Goal: Transaction & Acquisition: Purchase product/service

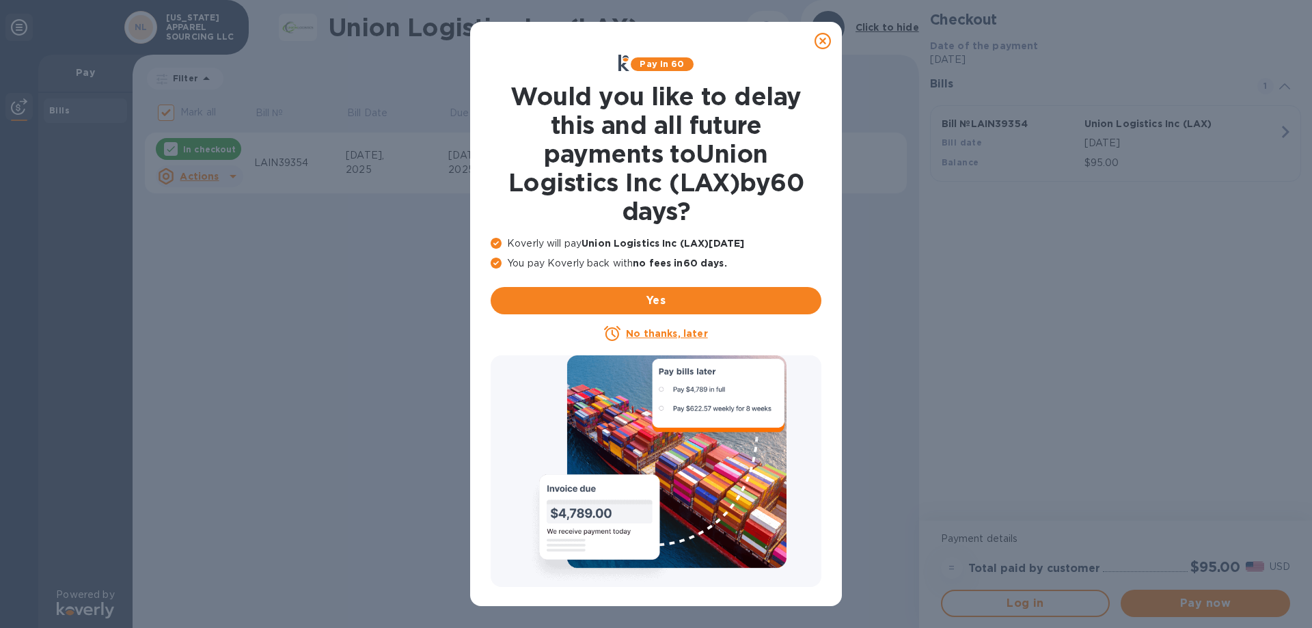
click at [823, 41] on icon at bounding box center [823, 41] width 16 height 16
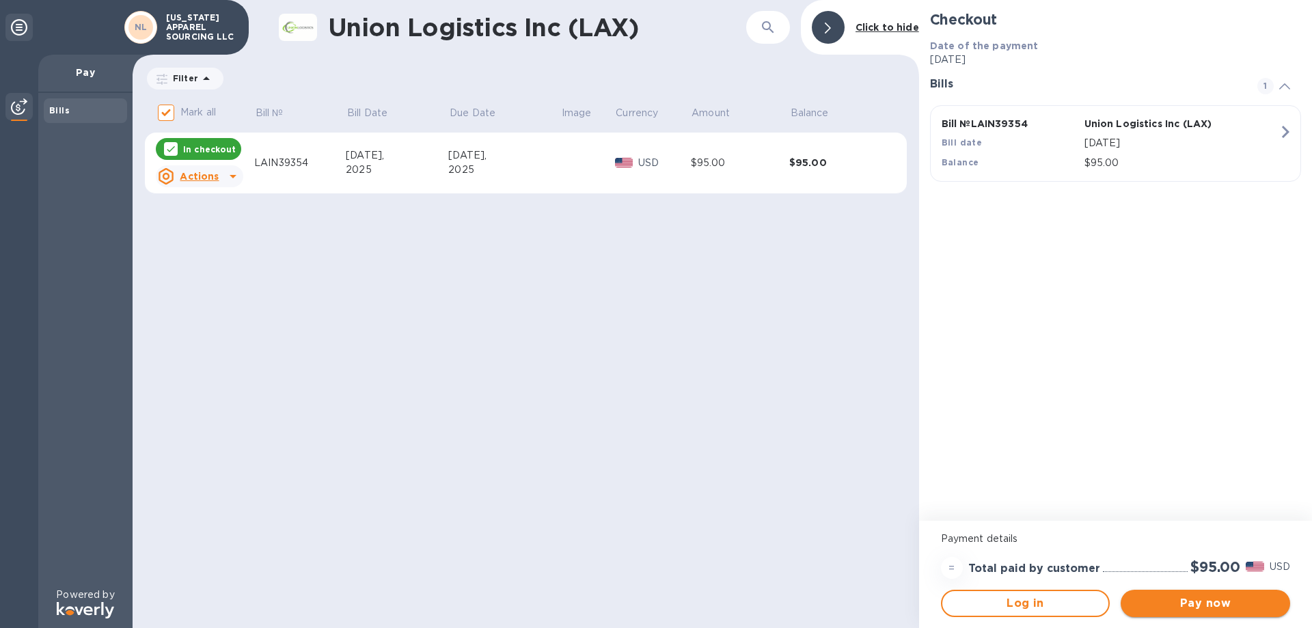
click at [1242, 599] on span "Pay now" at bounding box center [1206, 603] width 148 height 16
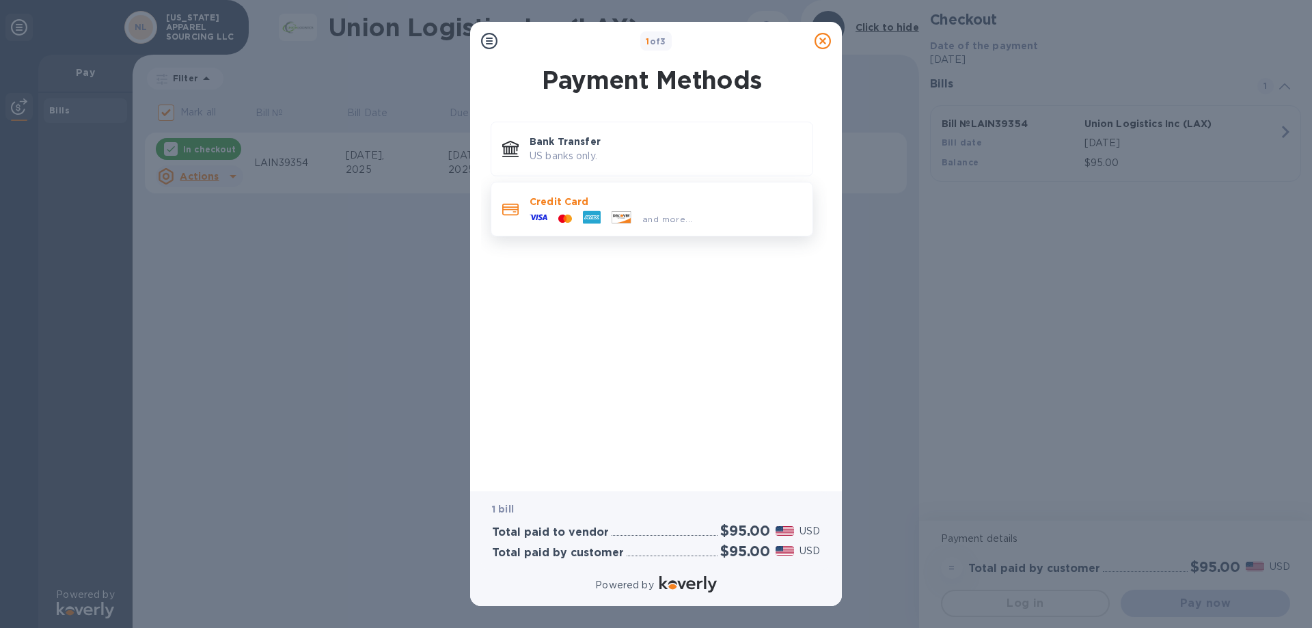
click at [569, 208] on div "and more..." at bounding box center [611, 218] width 174 height 21
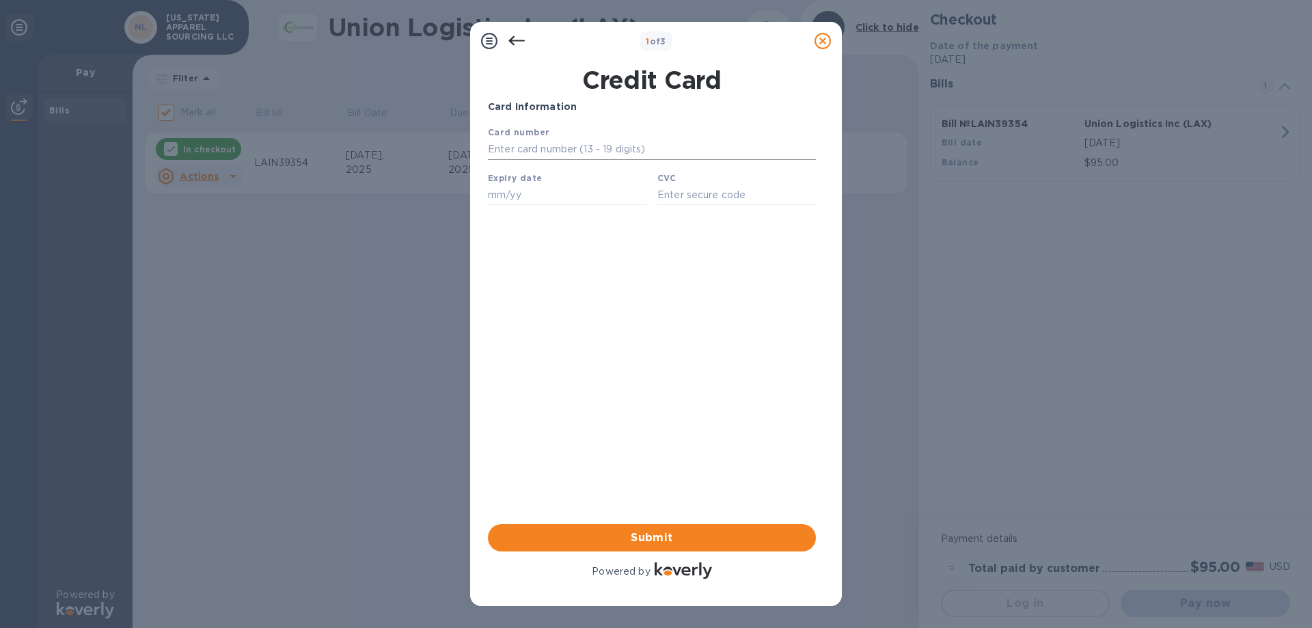
click at [585, 156] on input "text" at bounding box center [652, 149] width 328 height 21
click at [566, 155] on input "text" at bounding box center [652, 149] width 328 height 21
type input "3"
type input "3779 8735 9512 002"
click at [502, 197] on input "text" at bounding box center [567, 195] width 159 height 21
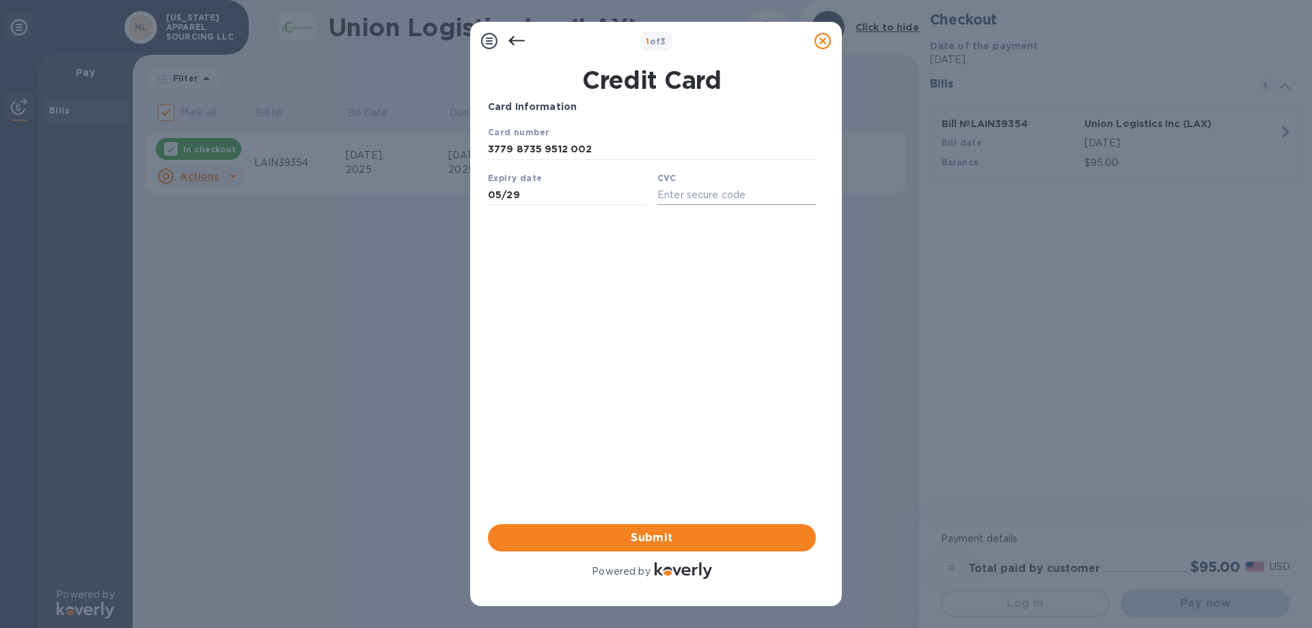
type input "05/29"
click at [735, 197] on input "text" at bounding box center [736, 195] width 159 height 21
type input "6151"
click at [683, 536] on span "Submit" at bounding box center [652, 538] width 306 height 16
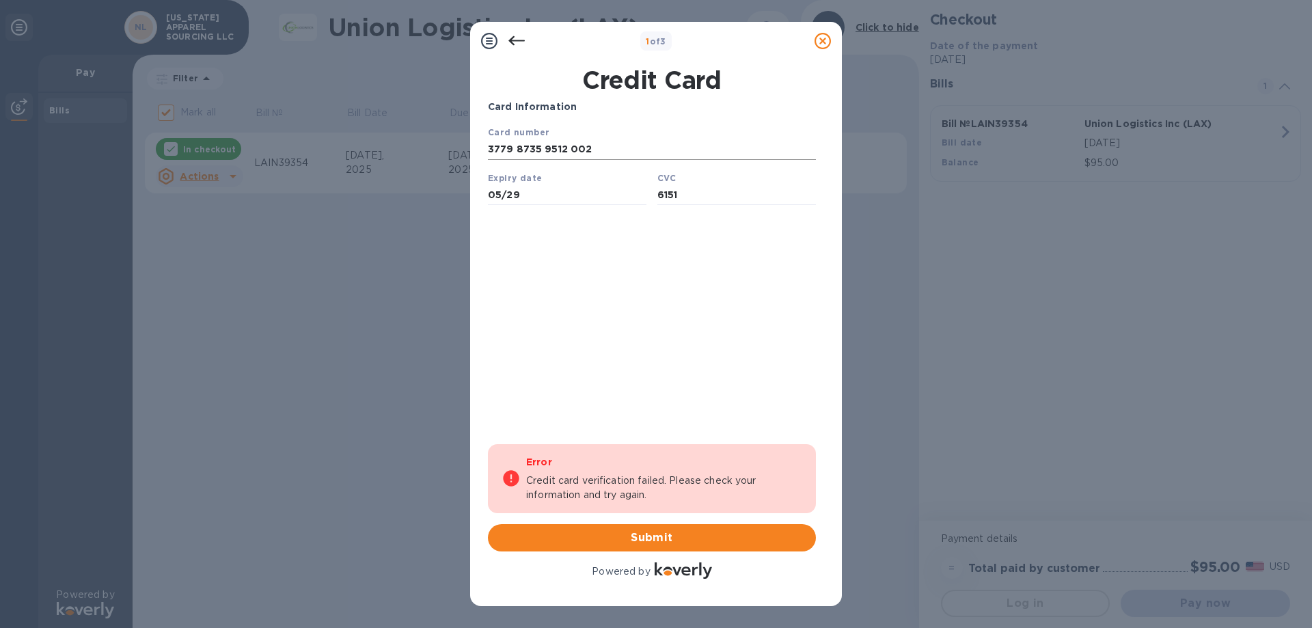
click at [605, 149] on input "3779 8735 9512 002" at bounding box center [652, 149] width 328 height 21
type input "[CREDIT_CARD_NUMBER]"
click at [636, 362] on div "Card Information Your browser does not support iframes Error Credit card verifi…" at bounding box center [652, 341] width 328 height 482
click at [630, 545] on span "Submit" at bounding box center [652, 538] width 306 height 16
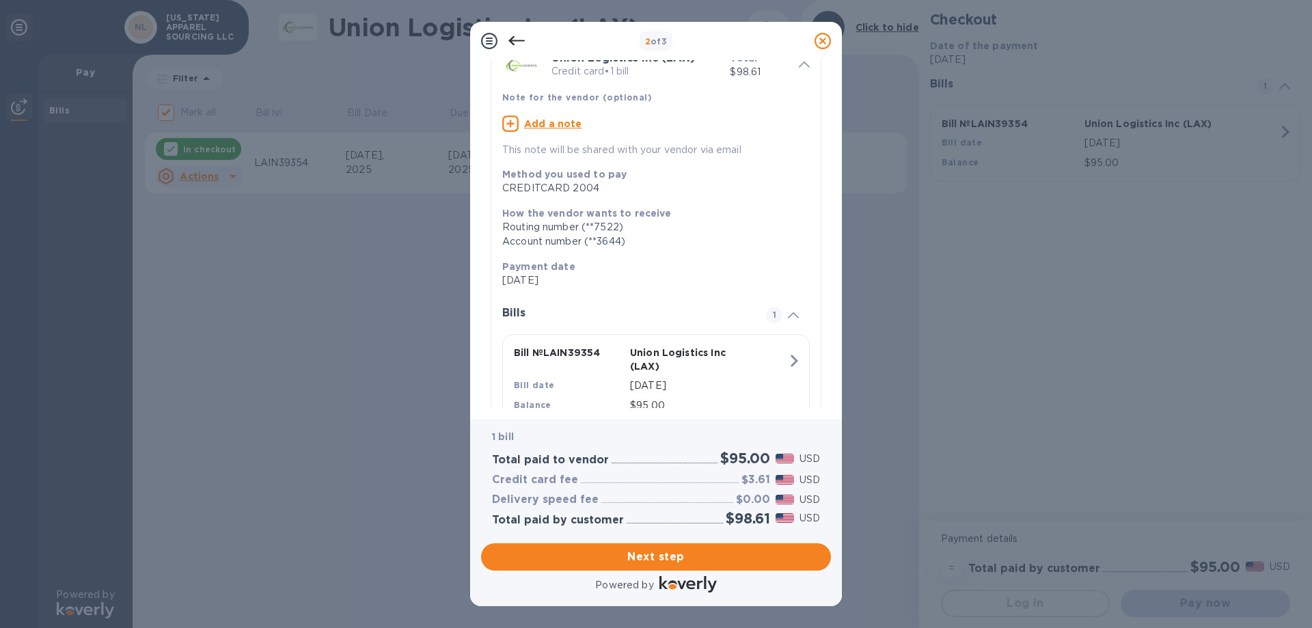
scroll to position [120, 0]
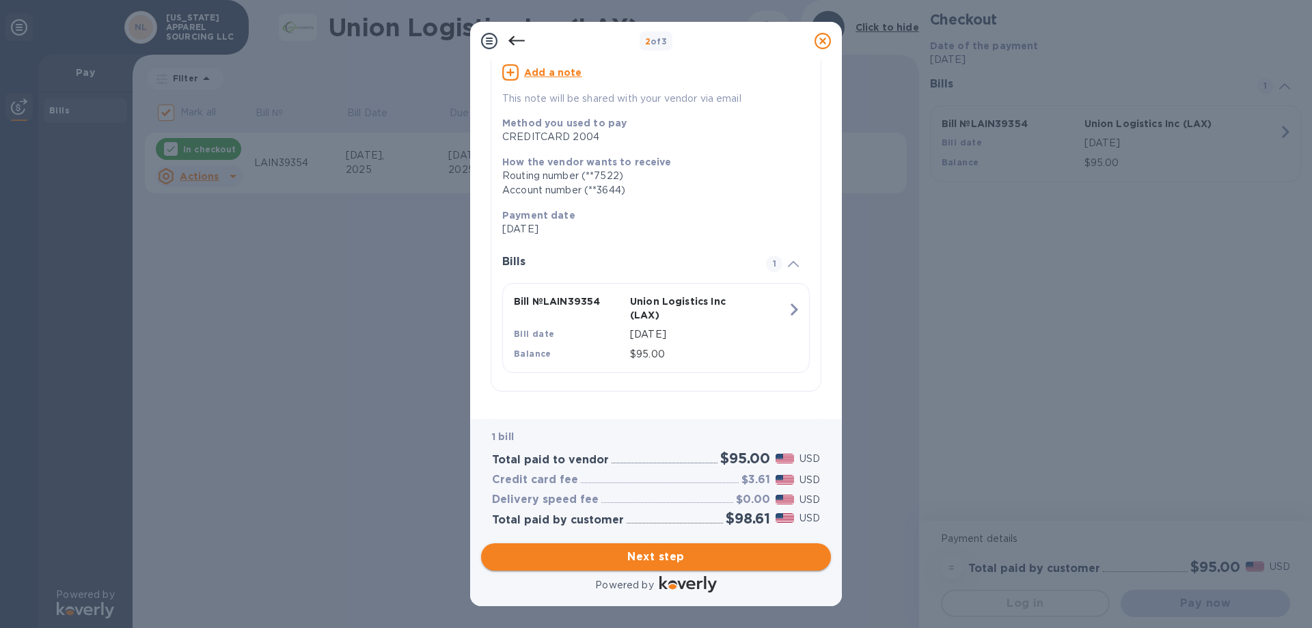
click at [678, 558] on span "Next step" at bounding box center [656, 557] width 328 height 16
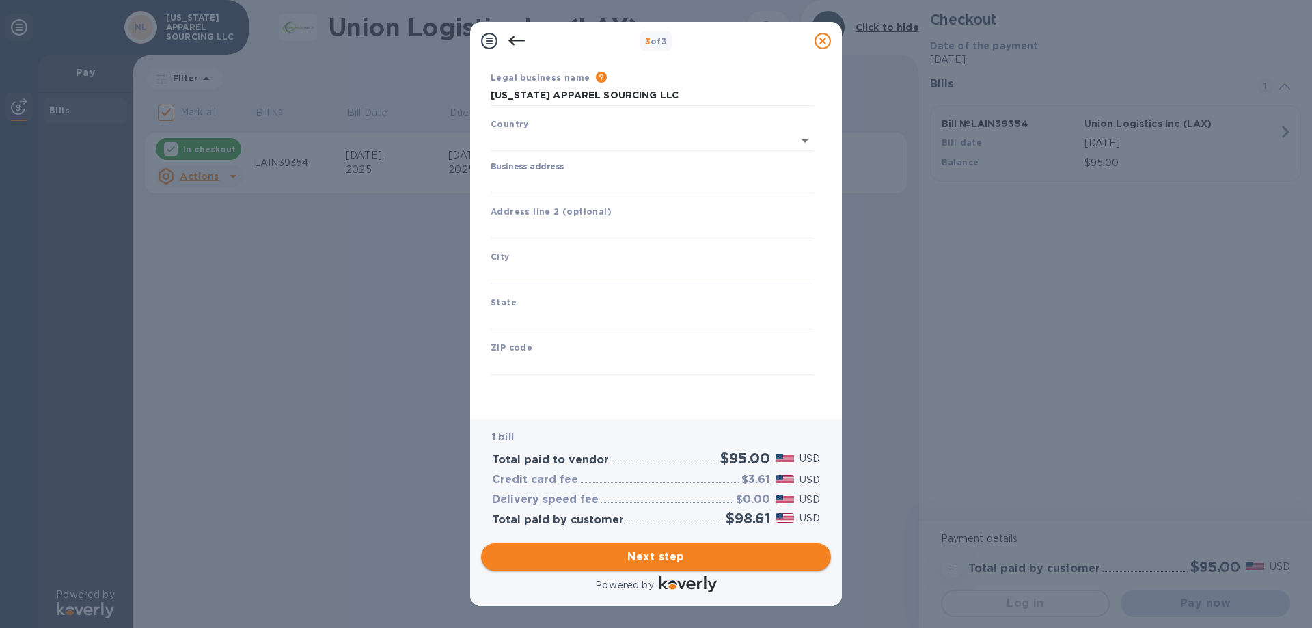
type input "[GEOGRAPHIC_DATA]"
click at [534, 185] on input "Business address" at bounding box center [652, 183] width 323 height 21
type input "1407 [GEOGRAPHIC_DATA]"
click at [536, 228] on input "text" at bounding box center [652, 229] width 323 height 21
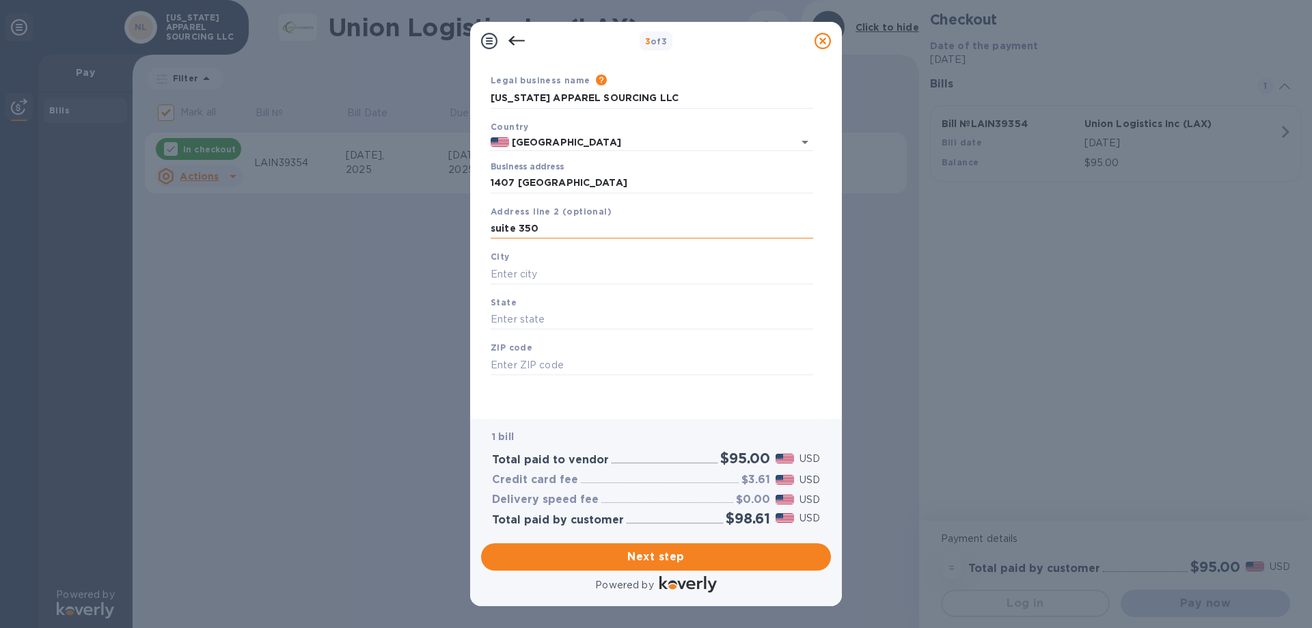
type input "suite 3507"
drag, startPoint x: 557, startPoint y: 232, endPoint x: 479, endPoint y: 229, distance: 78.0
click at [479, 229] on div "Business Information Legal business name Please provide the legal name that app…" at bounding box center [656, 239] width 372 height 359
click at [523, 275] on input "text" at bounding box center [652, 274] width 323 height 21
type input "n"
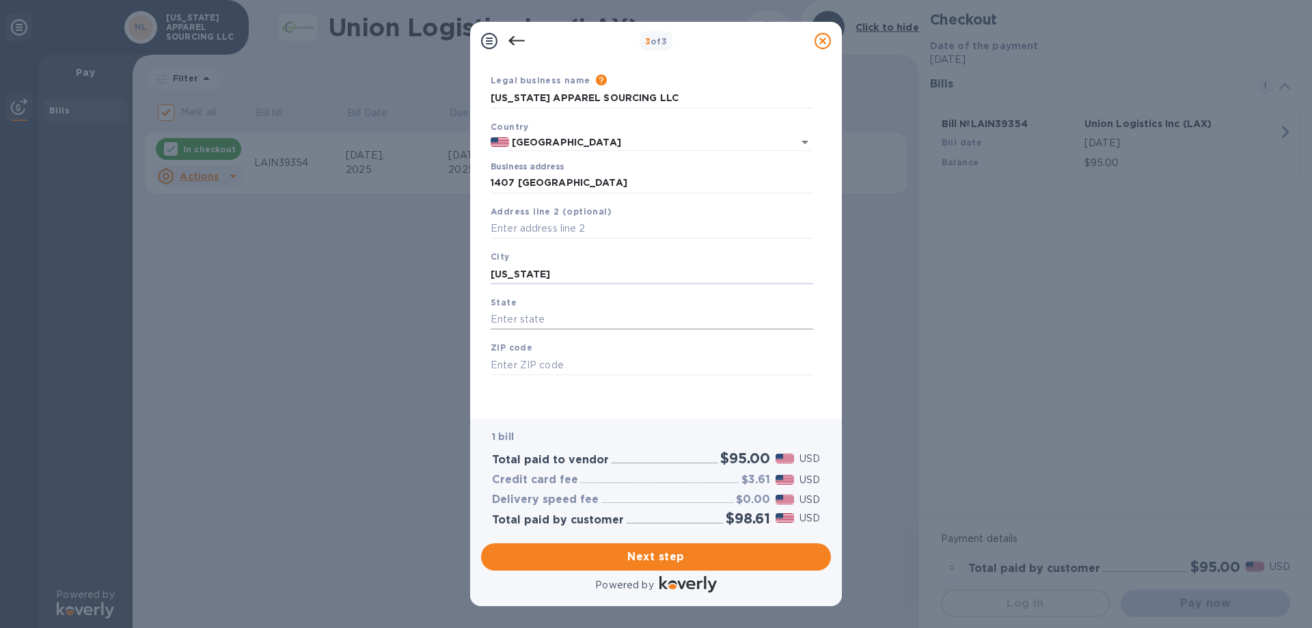
type input "[US_STATE]"
click at [553, 327] on input "text" at bounding box center [652, 320] width 323 height 21
type input "[US_STATE]"
click at [547, 366] on input "text" at bounding box center [652, 365] width 323 height 21
type input "10018"
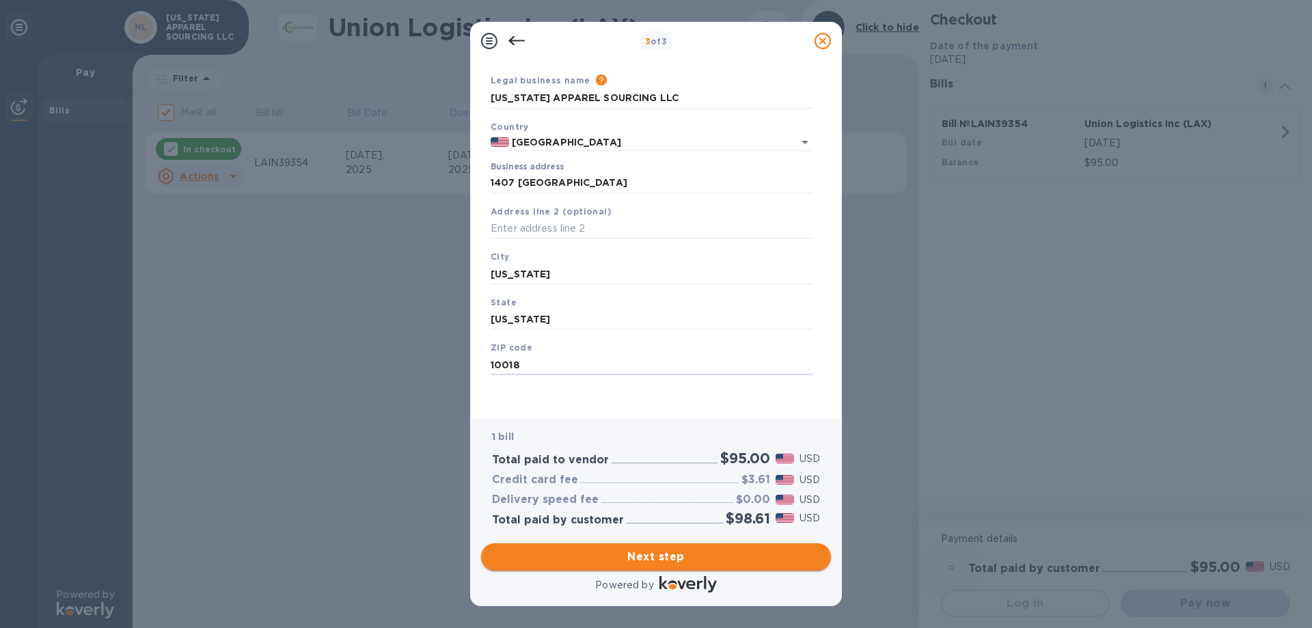
click at [681, 559] on span "Next step" at bounding box center [656, 557] width 328 height 16
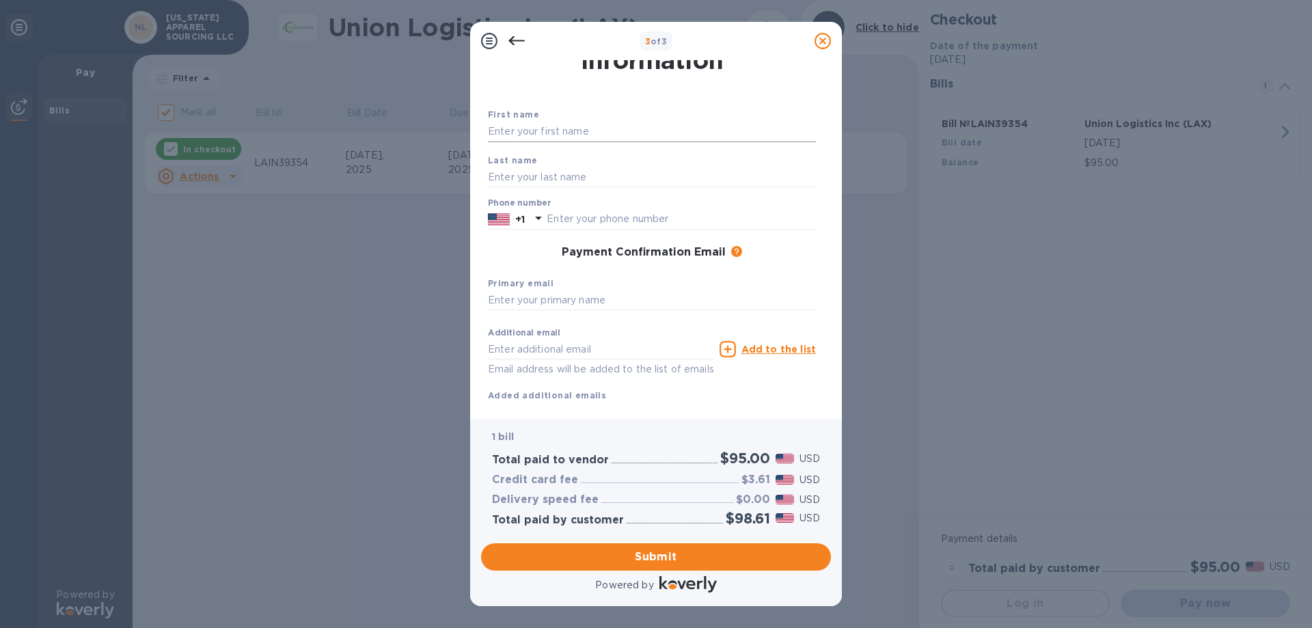
click at [562, 133] on input "text" at bounding box center [652, 132] width 328 height 21
type input "WEI"
click at [554, 175] on input "text" at bounding box center [652, 177] width 328 height 21
type input "DAI"
click at [583, 298] on input "text" at bounding box center [652, 300] width 328 height 21
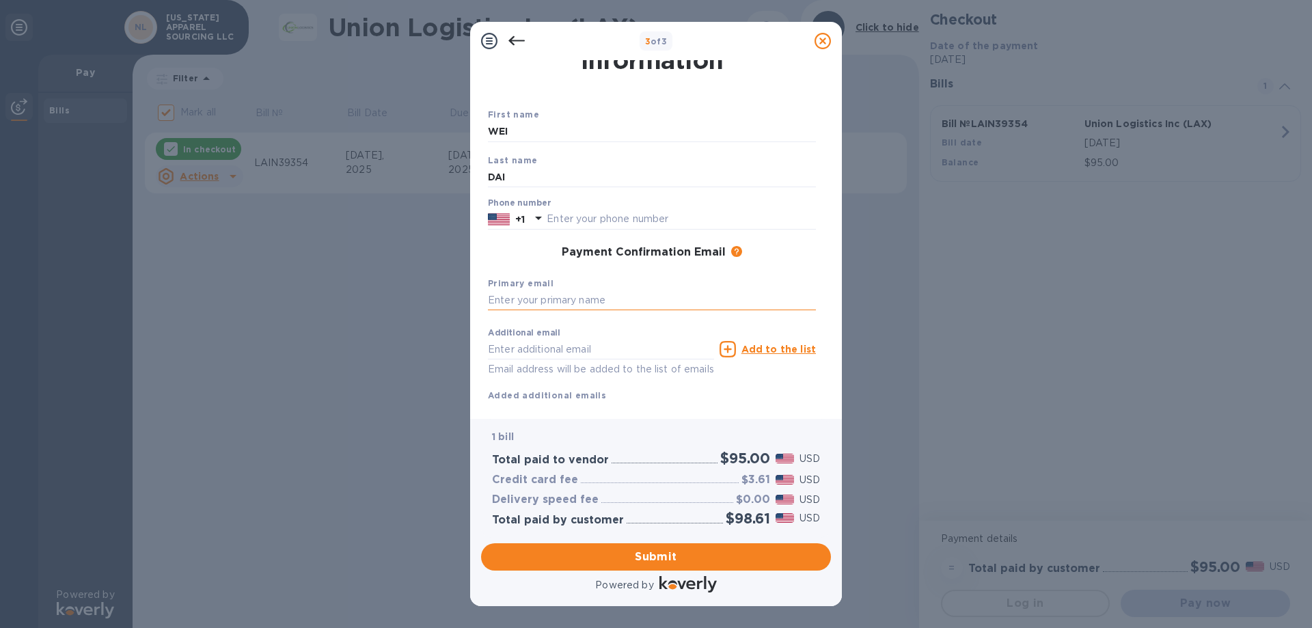
click at [549, 303] on input "text" at bounding box center [652, 300] width 328 height 21
click at [614, 307] on input "212" at bounding box center [652, 300] width 328 height 21
type input "[PHONE_NUMBER]"
click at [575, 217] on input "text" at bounding box center [681, 219] width 269 height 21
type input "2127640110"
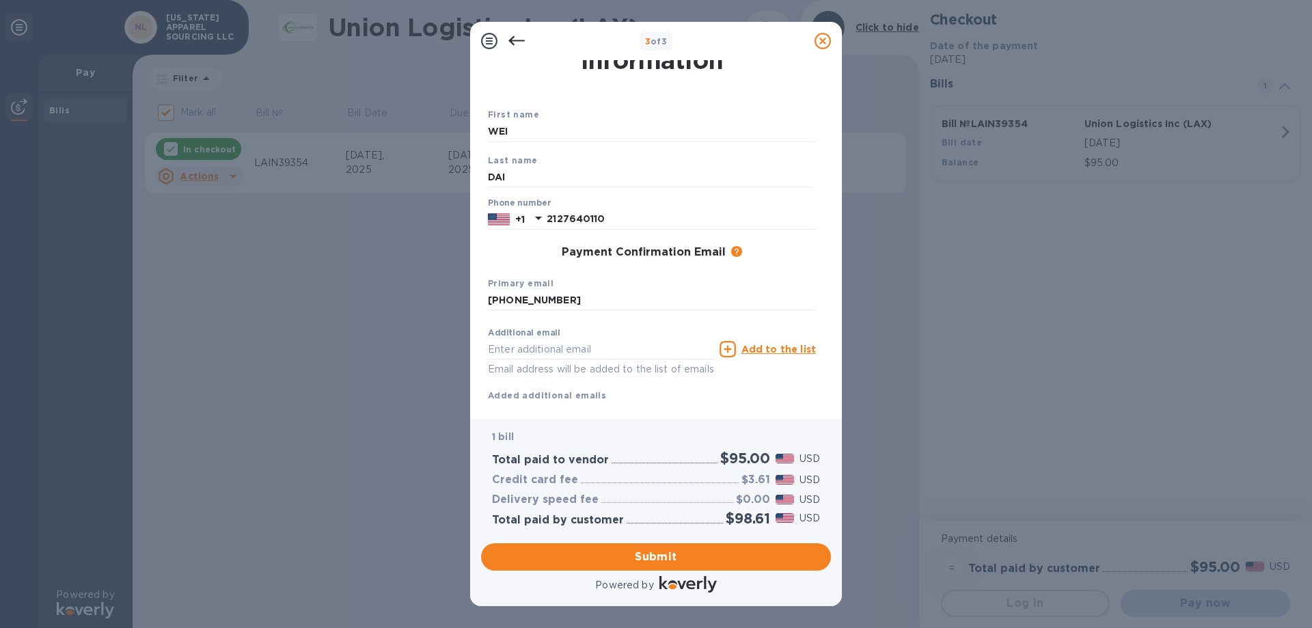
click at [611, 275] on div "Primary email [PHONE_NUMBER]" at bounding box center [651, 294] width 339 height 46
click at [563, 303] on input "[PHONE_NUMBER]" at bounding box center [652, 300] width 328 height 21
drag, startPoint x: 572, startPoint y: 301, endPoint x: 396, endPoint y: 314, distance: 176.8
click at [396, 314] on div "3 of 3 Payment Contact Information First name [PERSON_NAME] Last name DAI Phone…" at bounding box center [656, 314] width 1312 height 628
type input "[PERSON_NAME][EMAIL_ADDRESS][DOMAIN_NAME]"
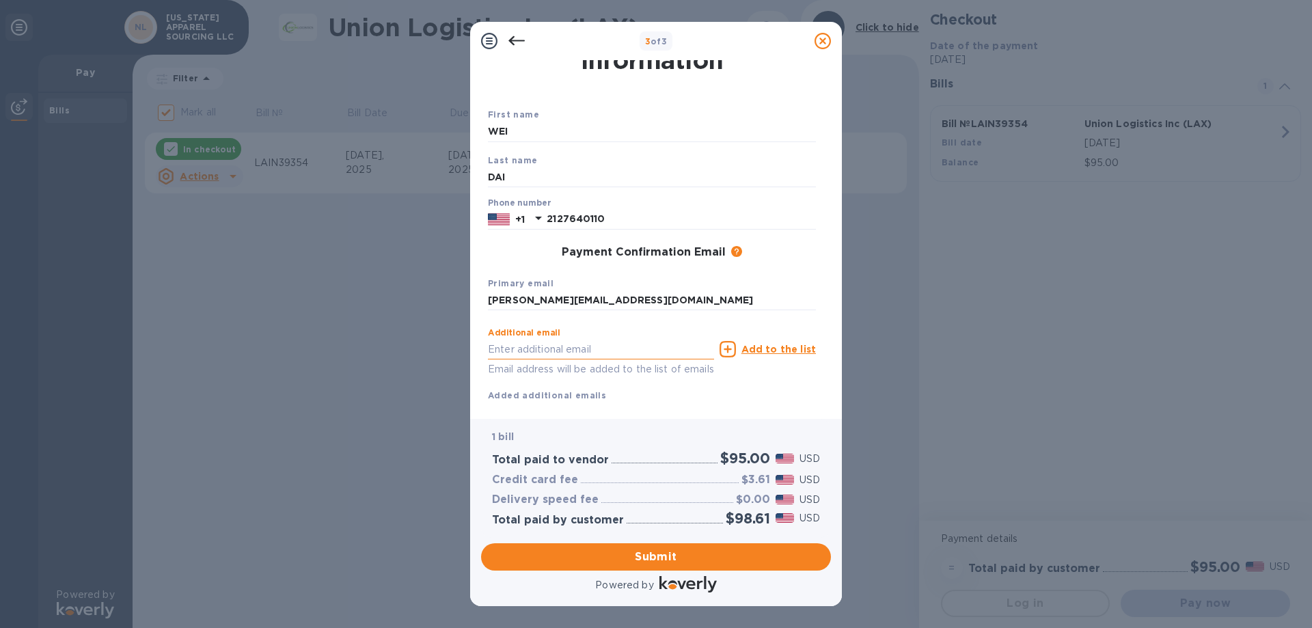
click at [506, 351] on input "text" at bounding box center [601, 349] width 226 height 21
click at [553, 370] on p "Email address will be added to the list of emails" at bounding box center [601, 370] width 226 height 16
click at [554, 353] on input "text" at bounding box center [601, 349] width 226 height 21
type input "[PERSON_NAME][EMAIL_ADDRESS][PERSON_NAME][DOMAIN_NAME]"
click at [683, 382] on div "Additional email [PERSON_NAME][EMAIL_ADDRESS][PERSON_NAME][DOMAIN_NAME] Email a…" at bounding box center [652, 361] width 328 height 81
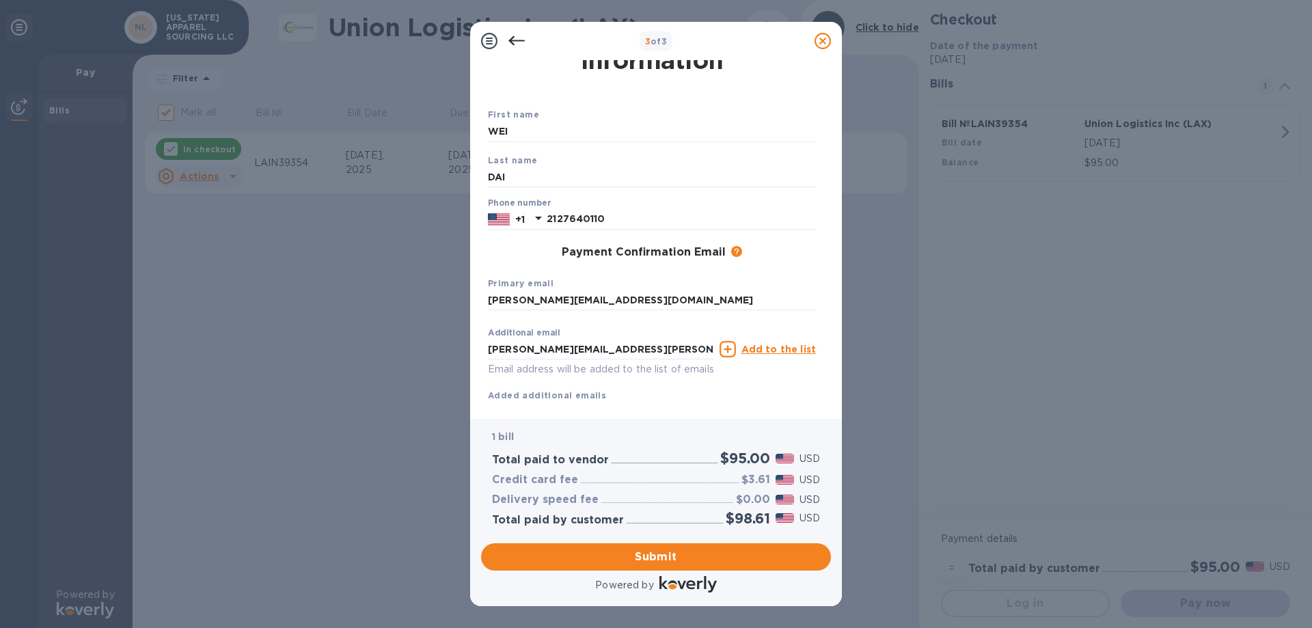
click at [649, 366] on p "Email address will be added to the list of emails" at bounding box center [601, 370] width 226 height 16
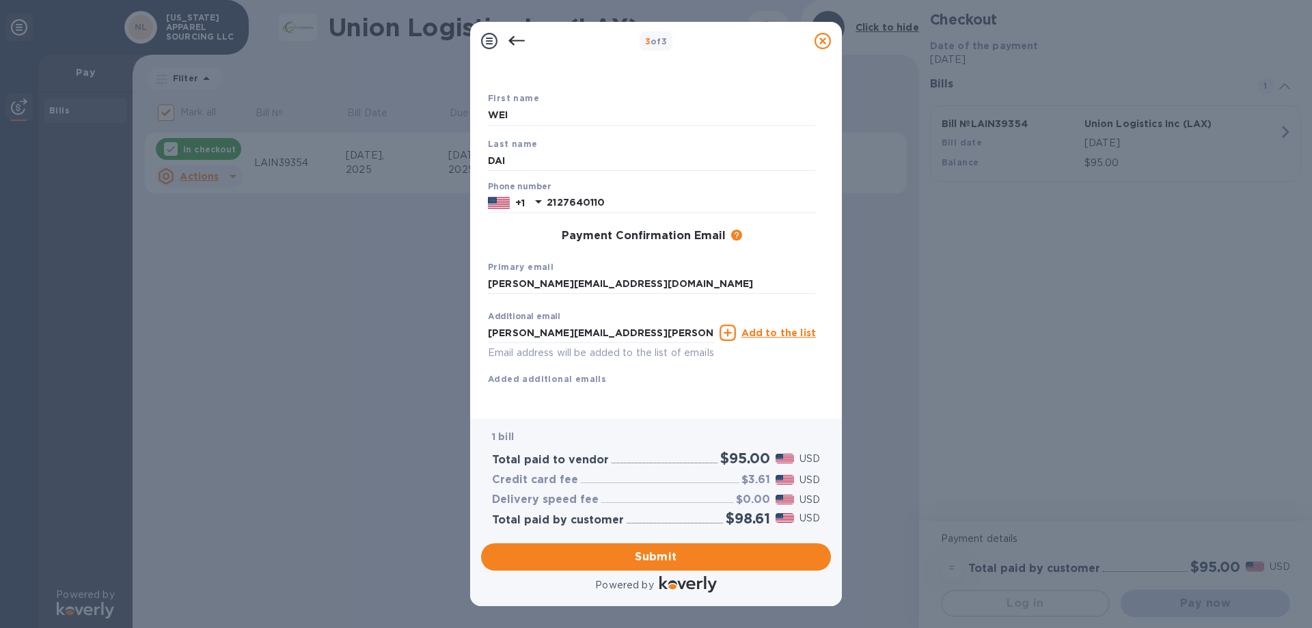
scroll to position [72, 0]
click at [690, 558] on span "Submit" at bounding box center [656, 557] width 328 height 16
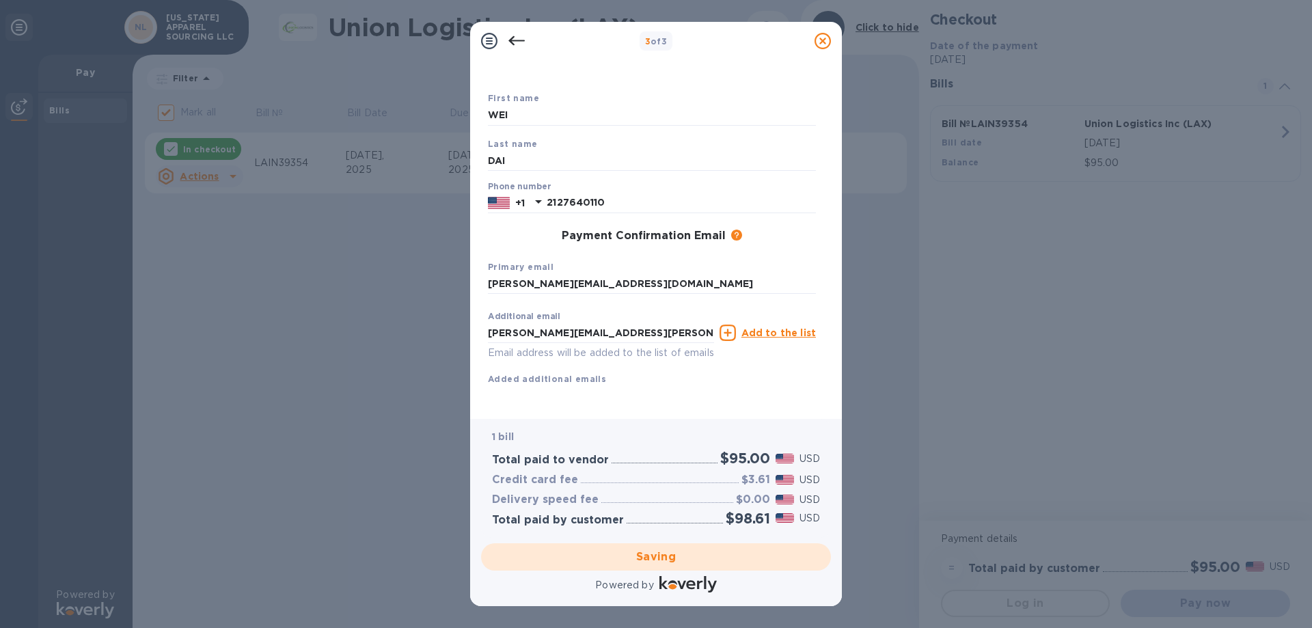
checkbox input "false"
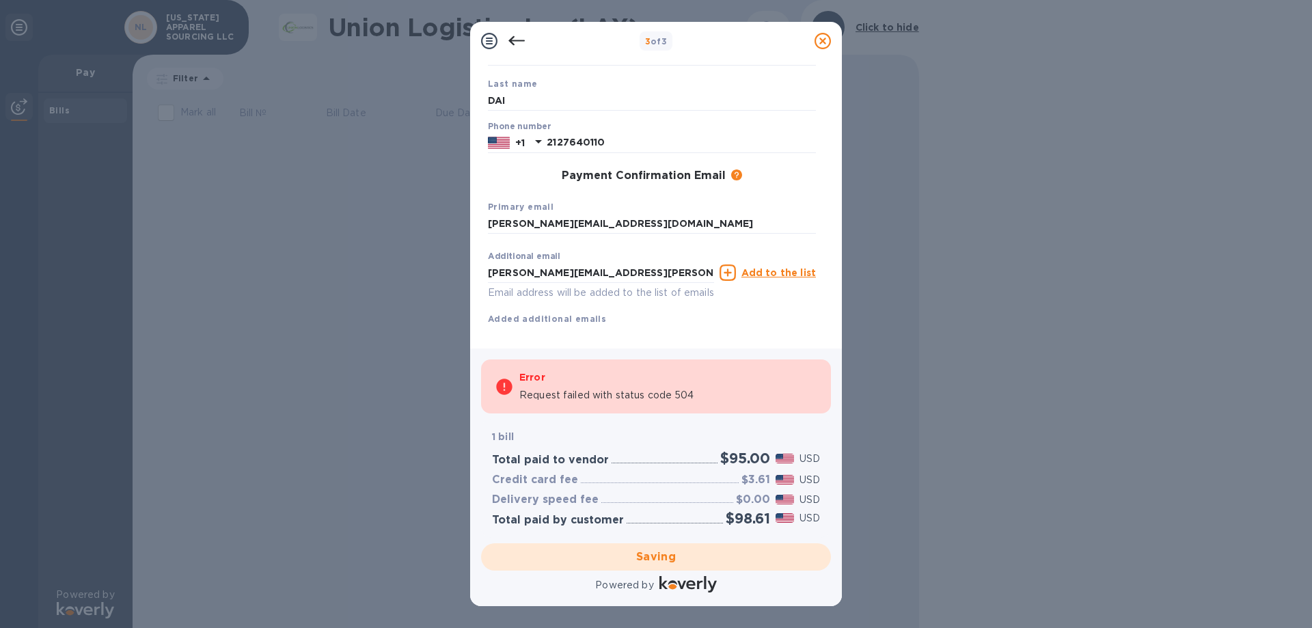
scroll to position [143, 0]
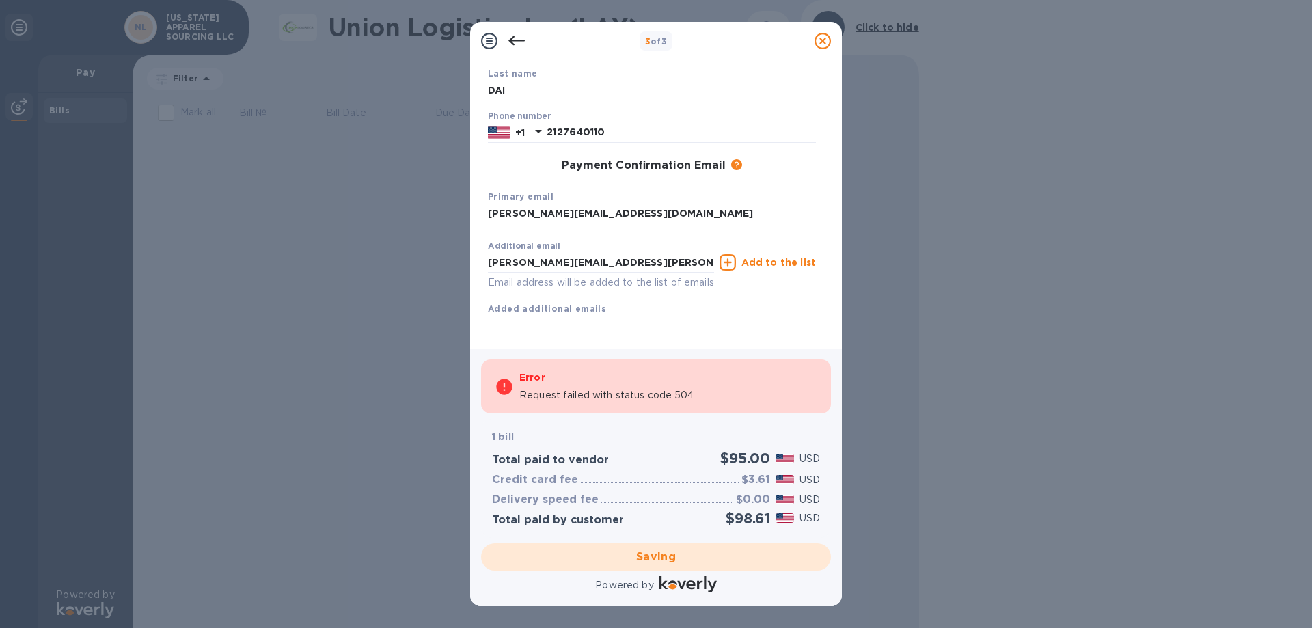
click at [685, 397] on p "Request failed with status code 504" at bounding box center [606, 395] width 175 height 14
click at [598, 384] on div "Error" at bounding box center [668, 377] width 298 height 16
click at [654, 302] on div "Additional email [PERSON_NAME][EMAIL_ADDRESS][PERSON_NAME][DOMAIN_NAME] Email a…" at bounding box center [651, 275] width 339 height 92
click at [501, 387] on icon at bounding box center [504, 387] width 16 height 16
click at [503, 385] on icon at bounding box center [504, 387] width 16 height 16
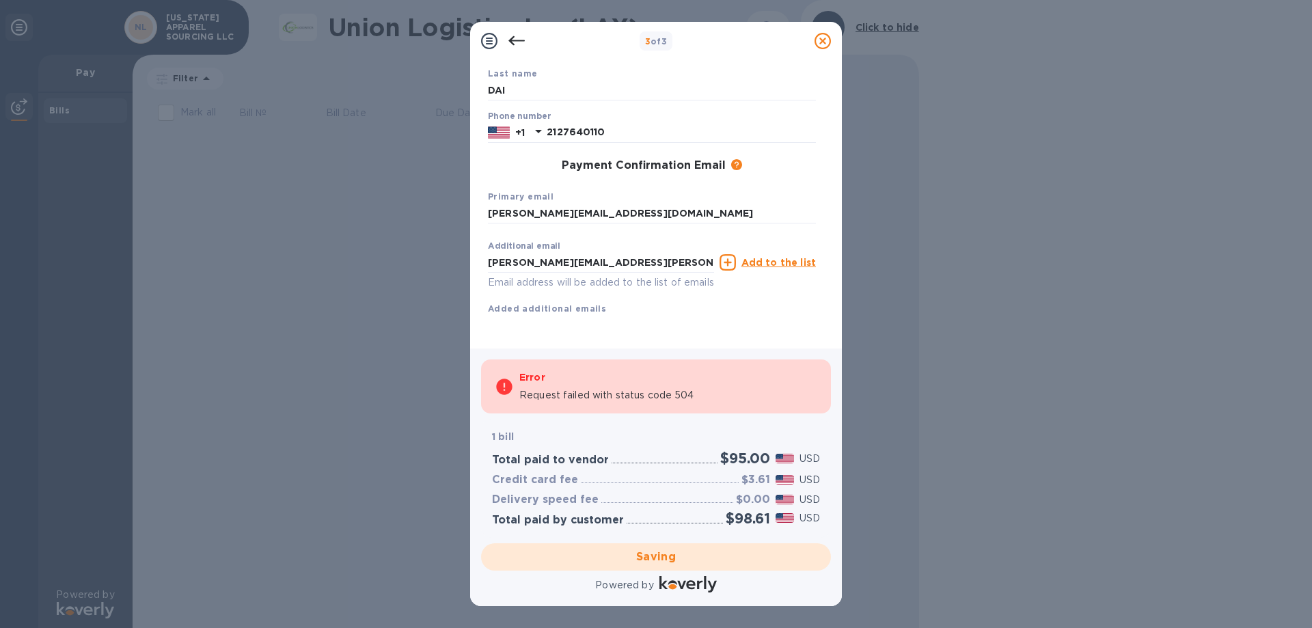
click at [503, 385] on icon at bounding box center [504, 387] width 16 height 16
click at [673, 552] on div "Saving" at bounding box center [656, 557] width 361 height 38
click at [634, 80] on input "DAI" at bounding box center [652, 90] width 328 height 21
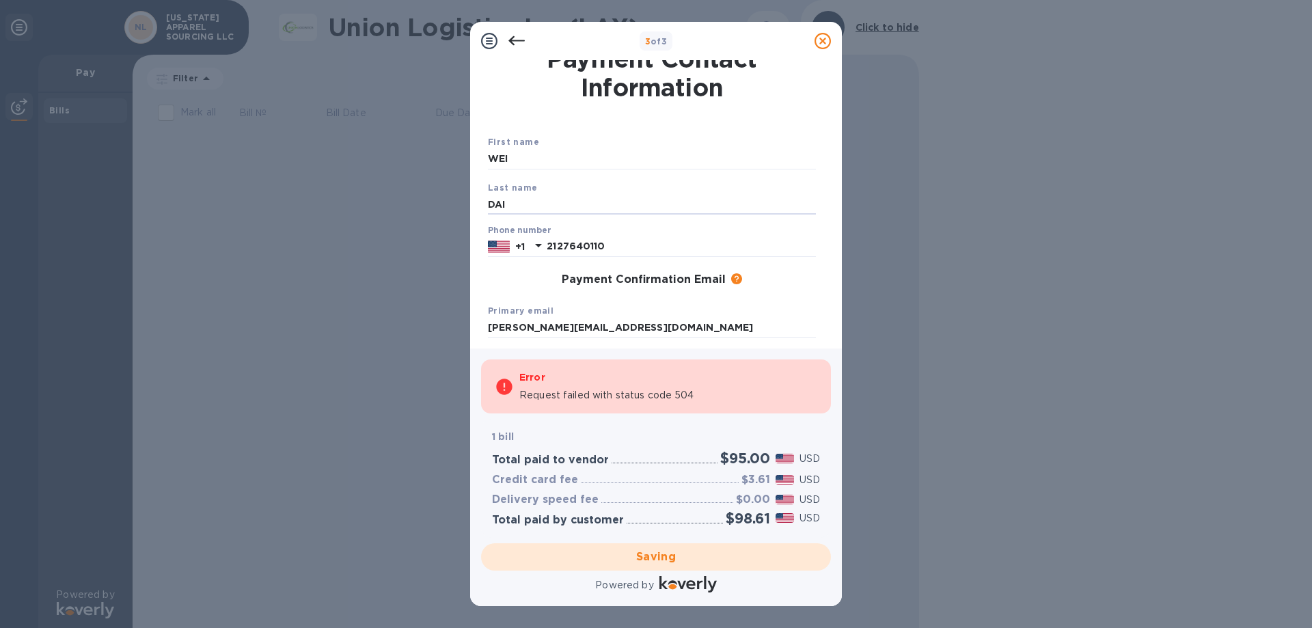
scroll to position [0, 0]
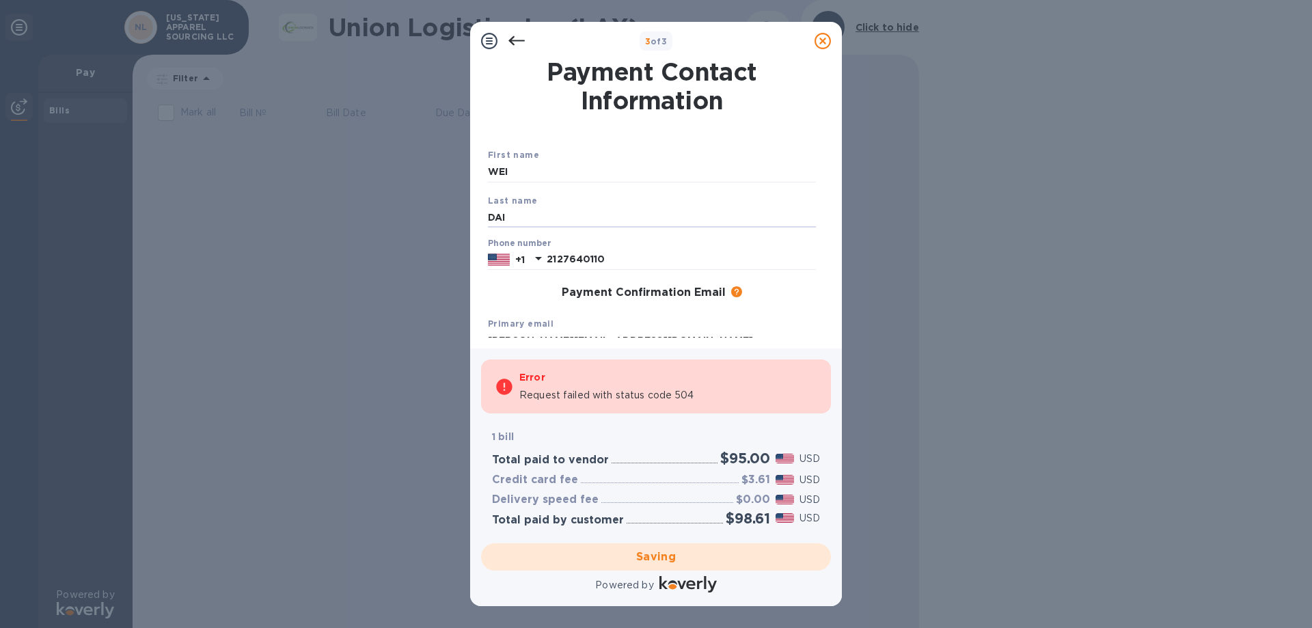
click at [512, 42] on icon at bounding box center [516, 41] width 16 height 16
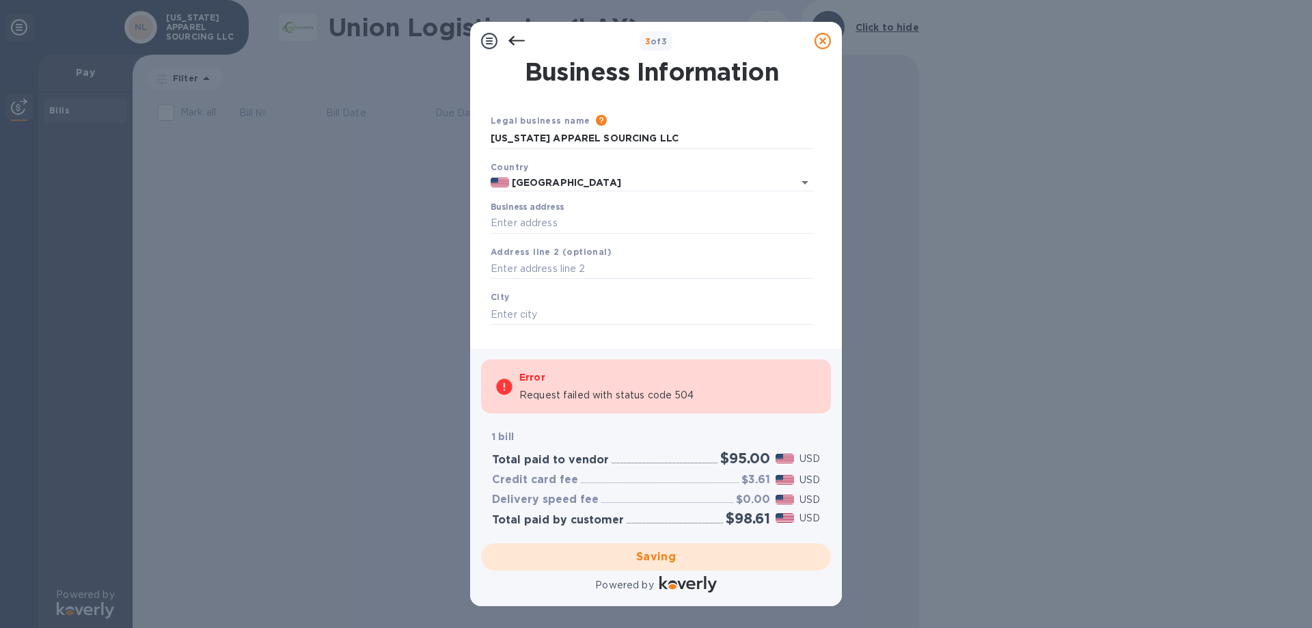
click at [655, 559] on div "Saving" at bounding box center [656, 557] width 361 height 38
click at [517, 33] on icon at bounding box center [516, 41] width 16 height 16
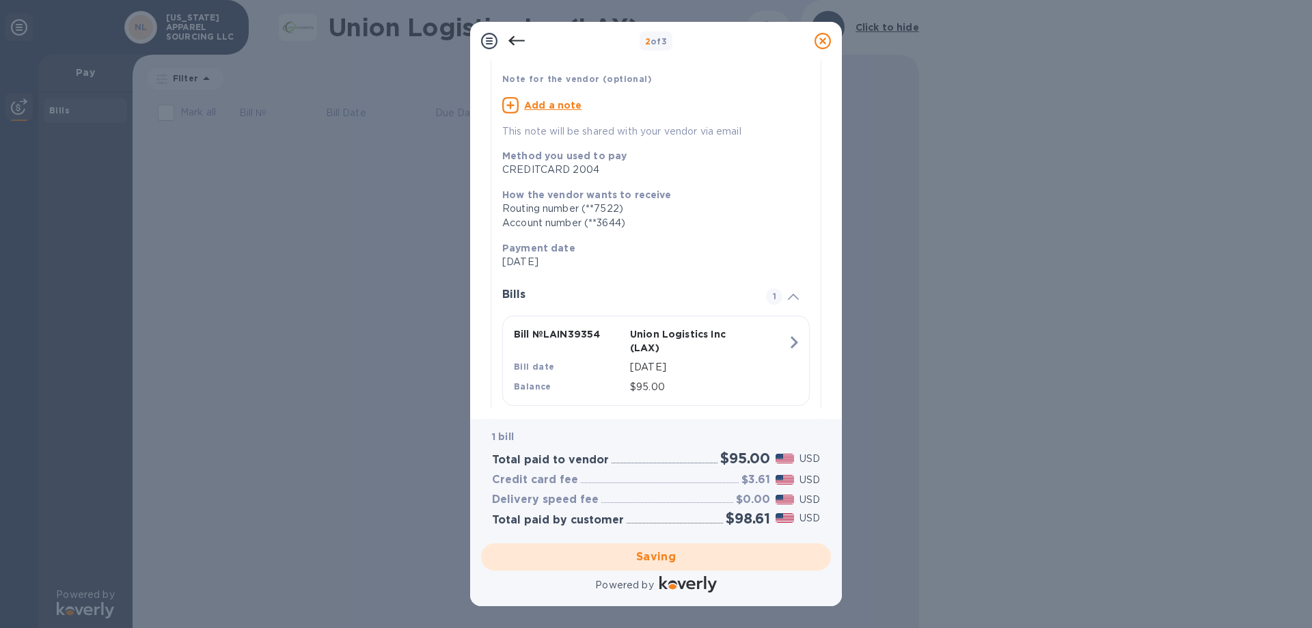
scroll to position [120, 0]
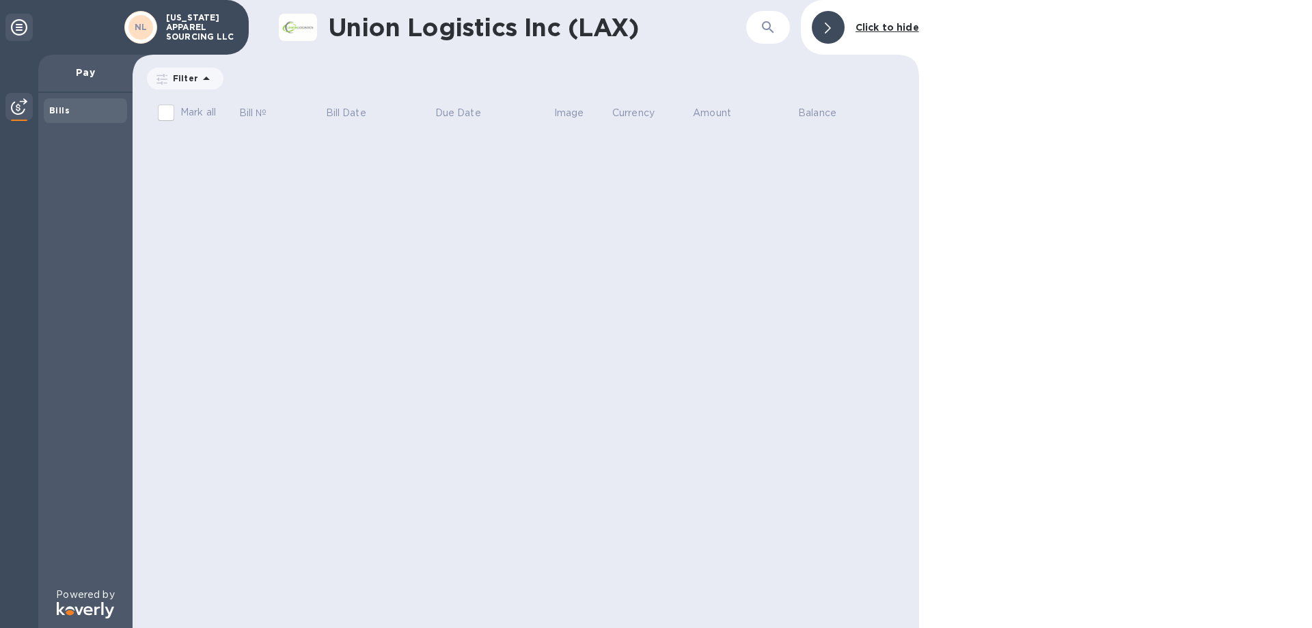
click at [93, 111] on div "Bills" at bounding box center [85, 111] width 72 height 14
click at [90, 69] on p "Pay" at bounding box center [85, 73] width 72 height 14
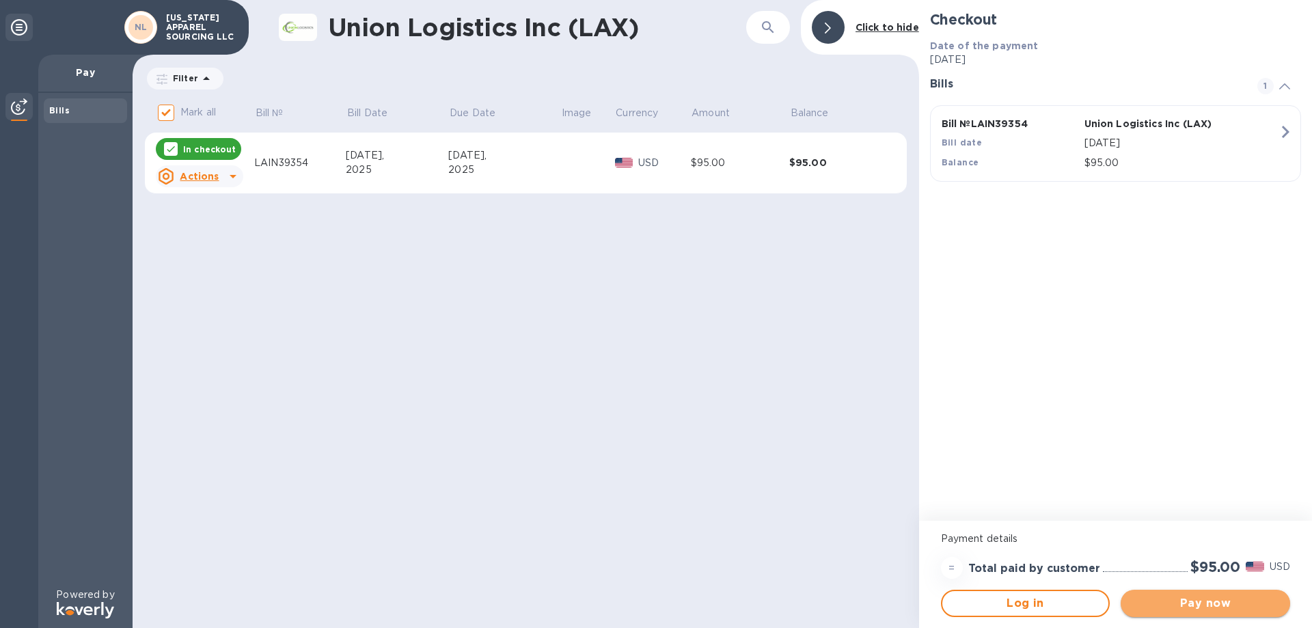
click at [1218, 606] on span "Pay now" at bounding box center [1206, 603] width 148 height 16
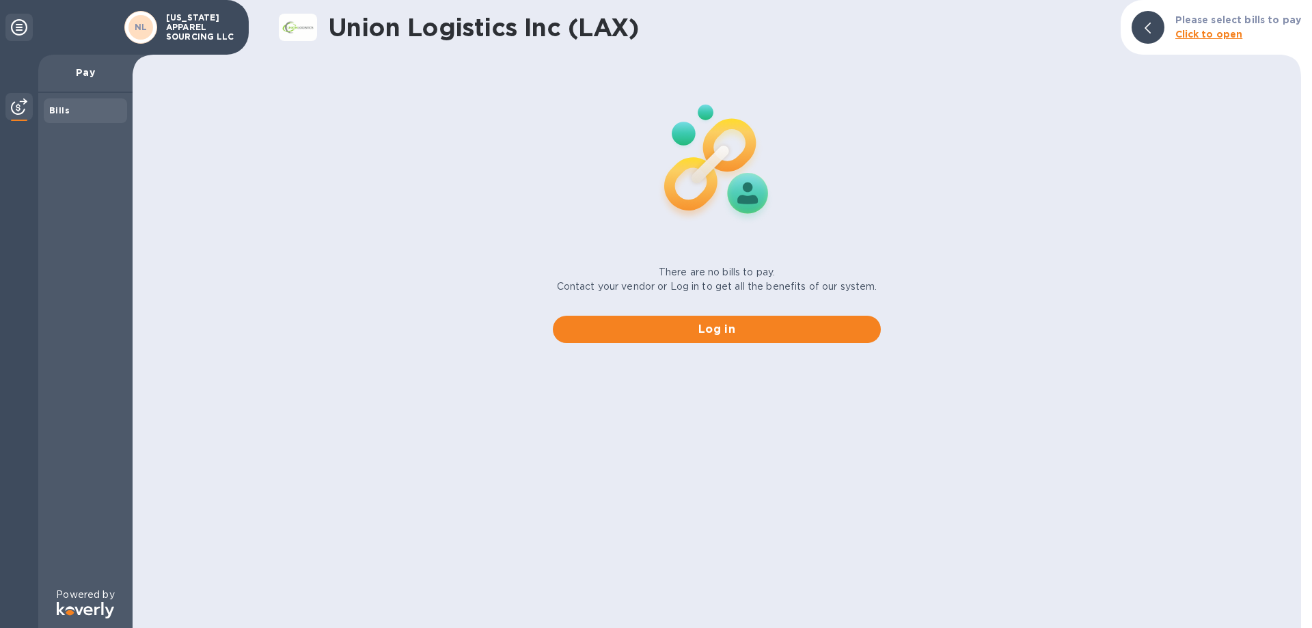
click at [1225, 35] on b "Click to open" at bounding box center [1209, 34] width 68 height 11
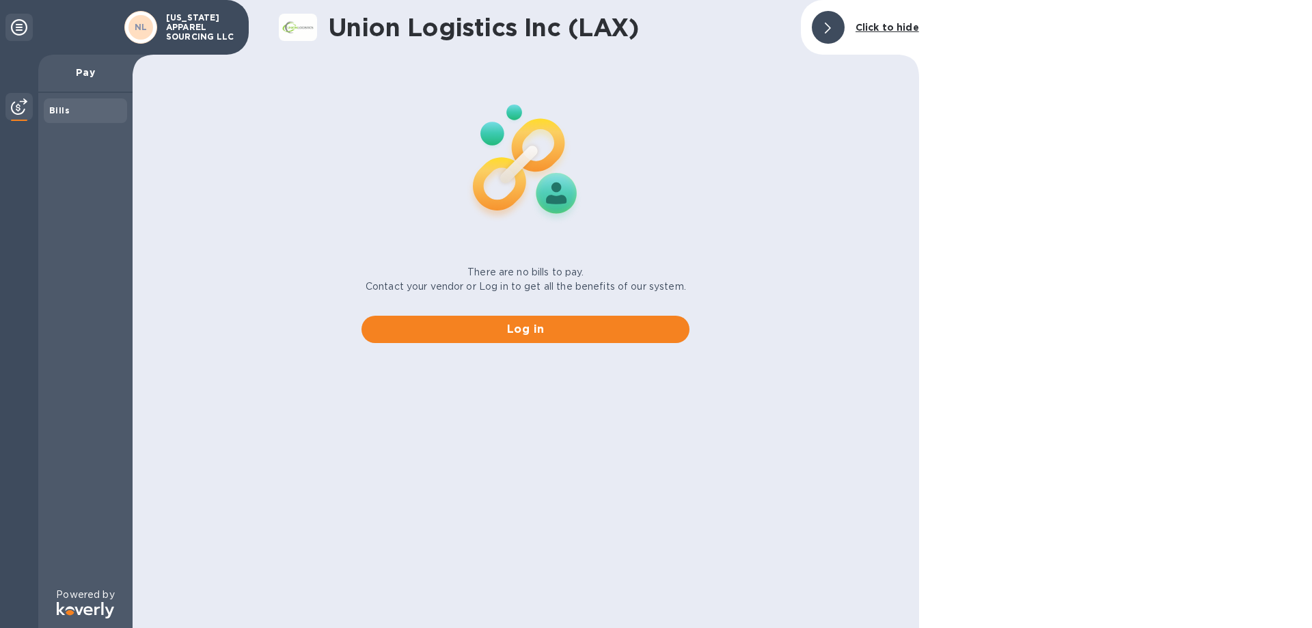
click at [834, 30] on div at bounding box center [828, 27] width 33 height 33
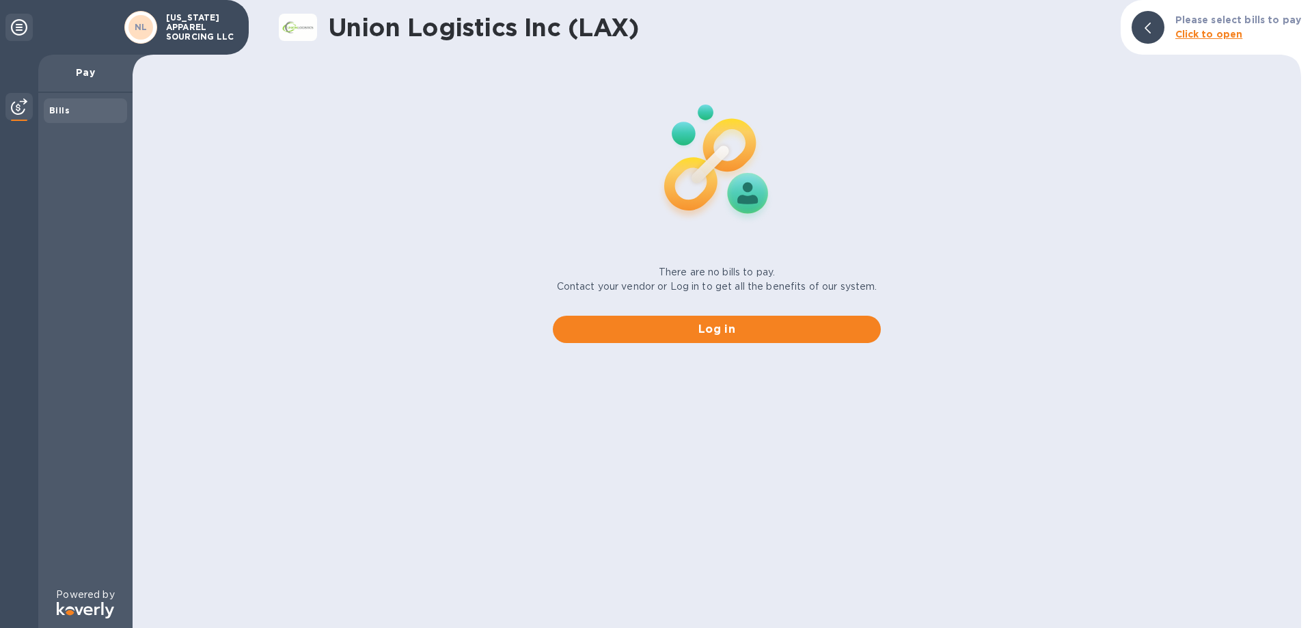
click at [90, 70] on p "Pay" at bounding box center [85, 73] width 72 height 14
click at [19, 113] on img at bounding box center [19, 106] width 16 height 16
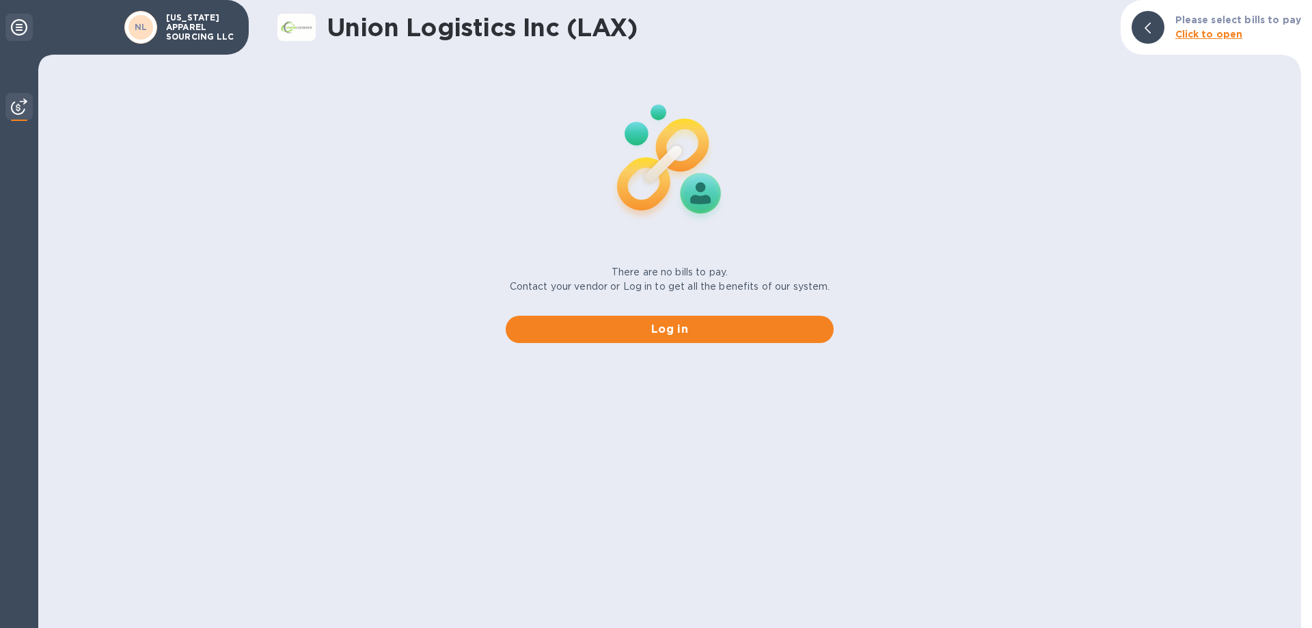
click at [27, 29] on div at bounding box center [18, 27] width 27 height 27
